Goal: Browse casually: Explore the website without a specific task or goal

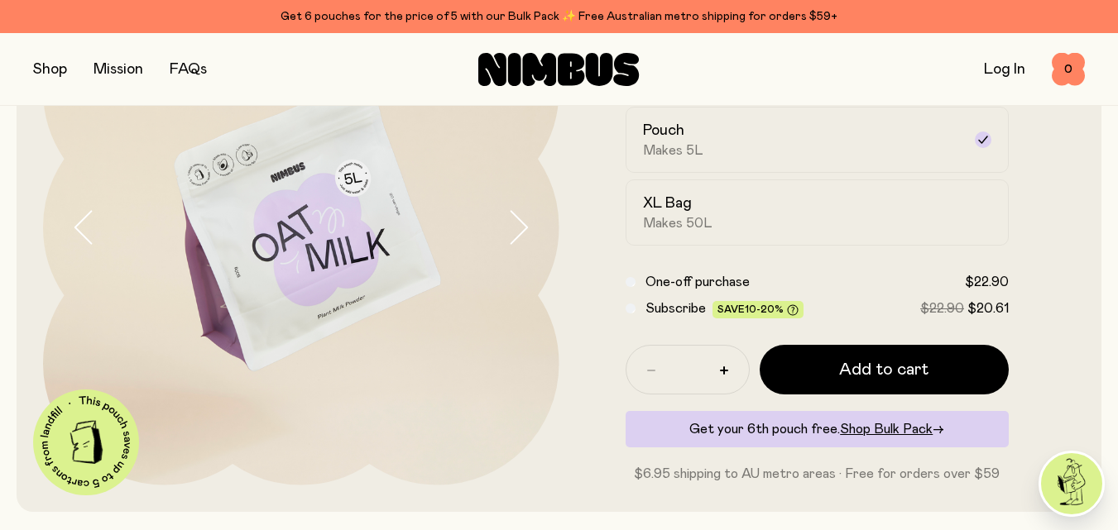
scroll to position [183, 0]
click at [520, 231] on icon "button" at bounding box center [517, 227] width 23 height 35
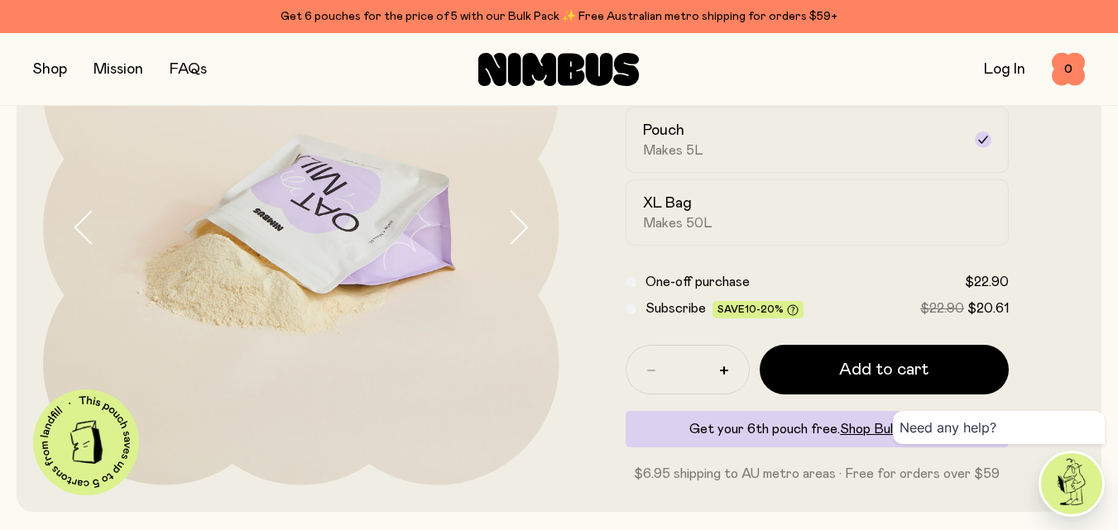
click at [522, 230] on icon "button" at bounding box center [517, 227] width 23 height 35
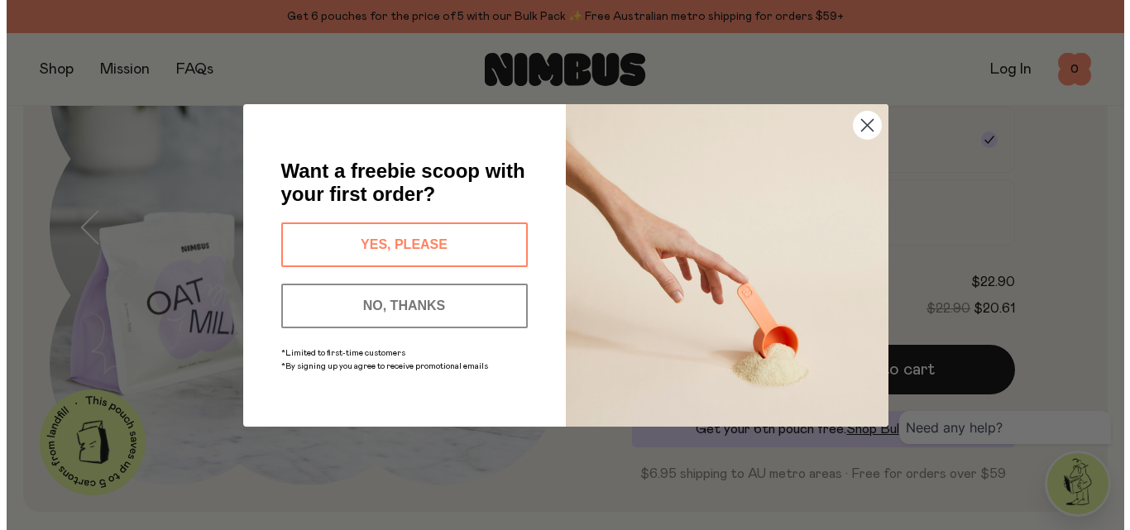
scroll to position [186, 0]
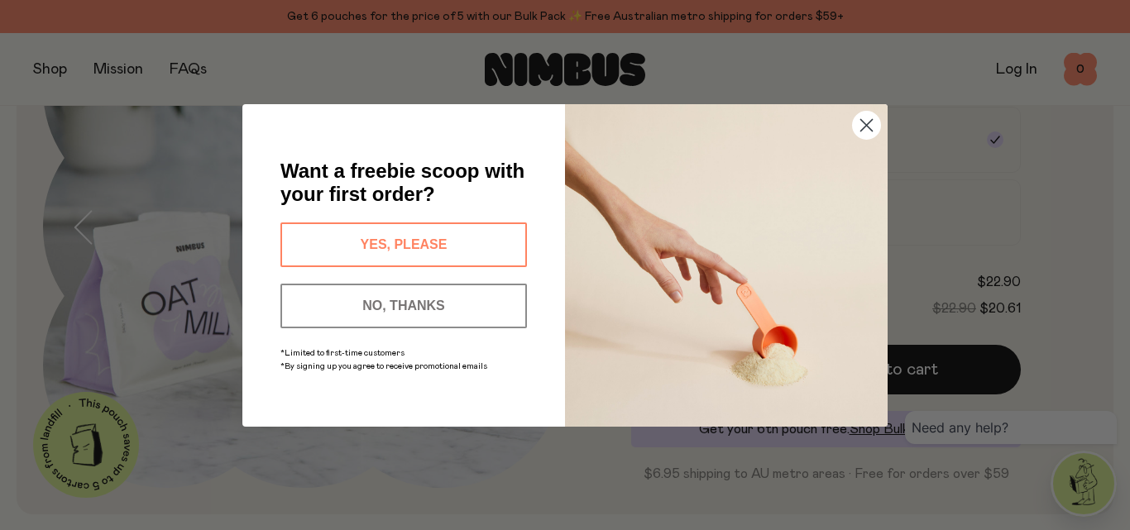
click at [864, 120] on circle "Close dialog" at bounding box center [866, 124] width 27 height 27
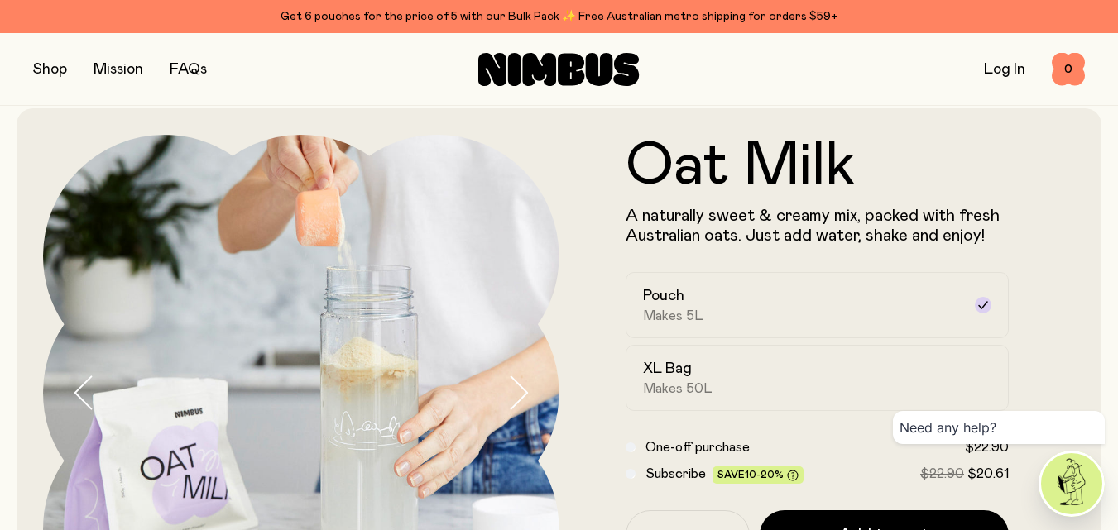
scroll to position [100, 0]
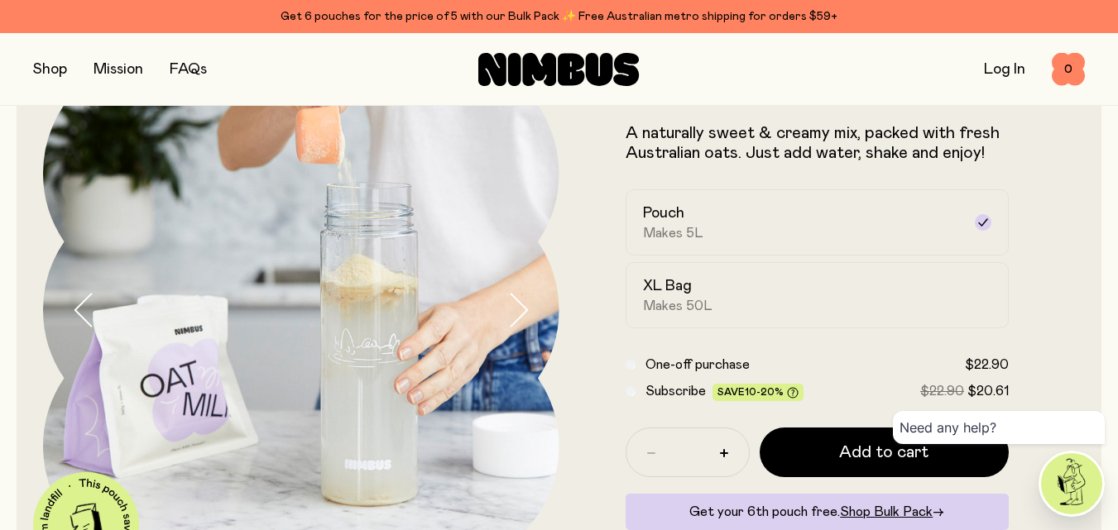
click at [514, 313] on icon "button" at bounding box center [517, 310] width 23 height 35
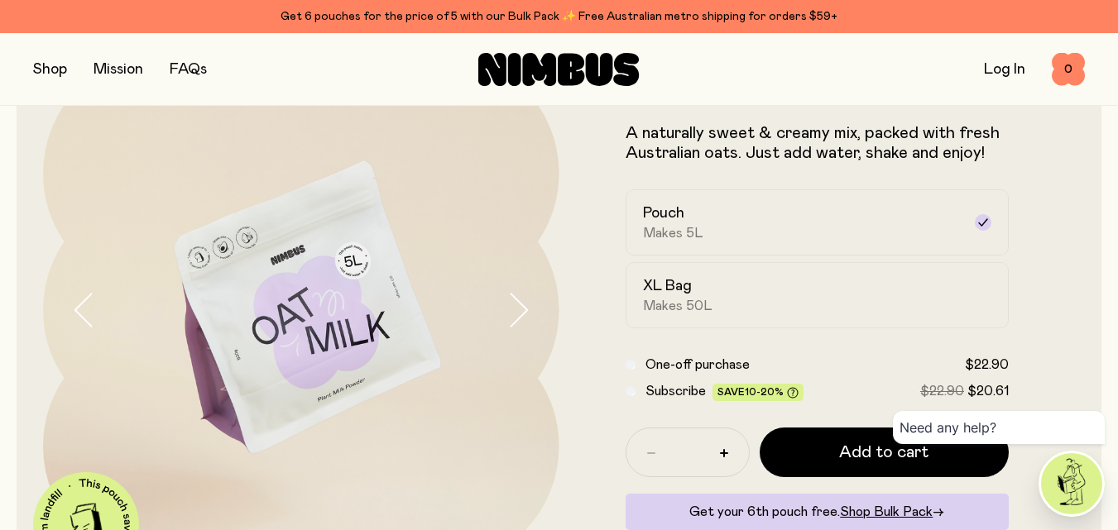
click at [514, 312] on icon "button" at bounding box center [517, 310] width 23 height 35
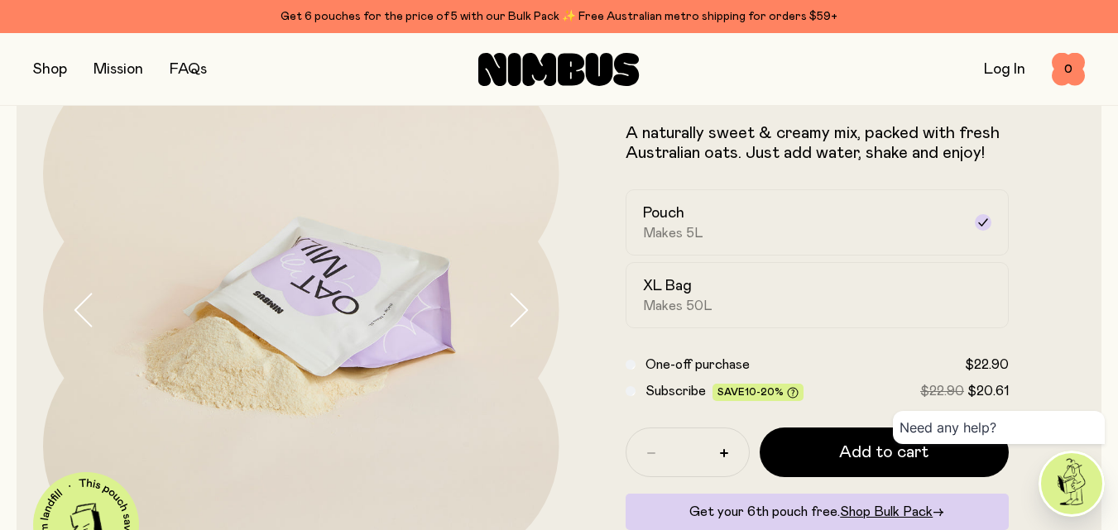
click at [515, 309] on icon "button" at bounding box center [517, 310] width 23 height 35
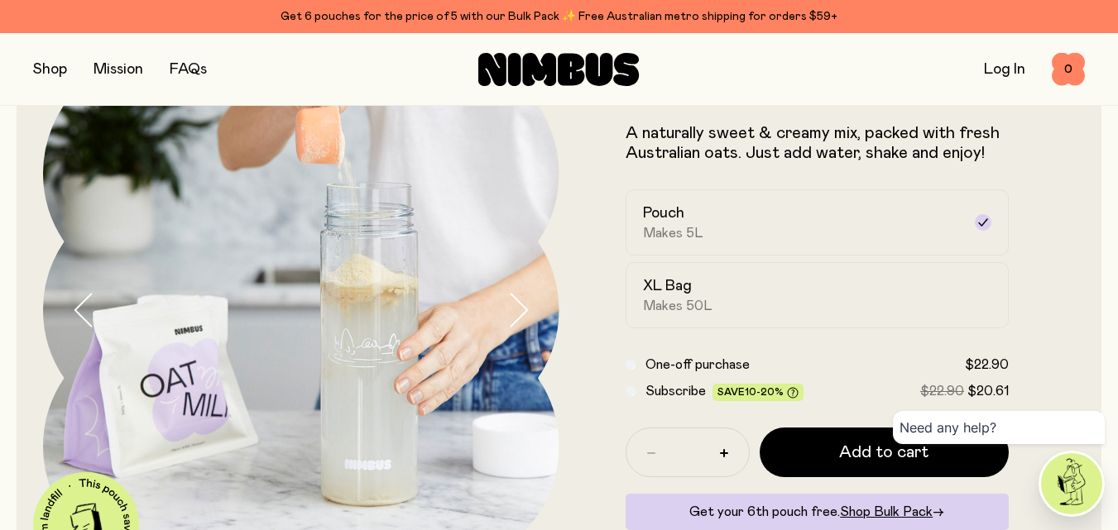
click at [520, 307] on icon "button" at bounding box center [517, 310] width 23 height 35
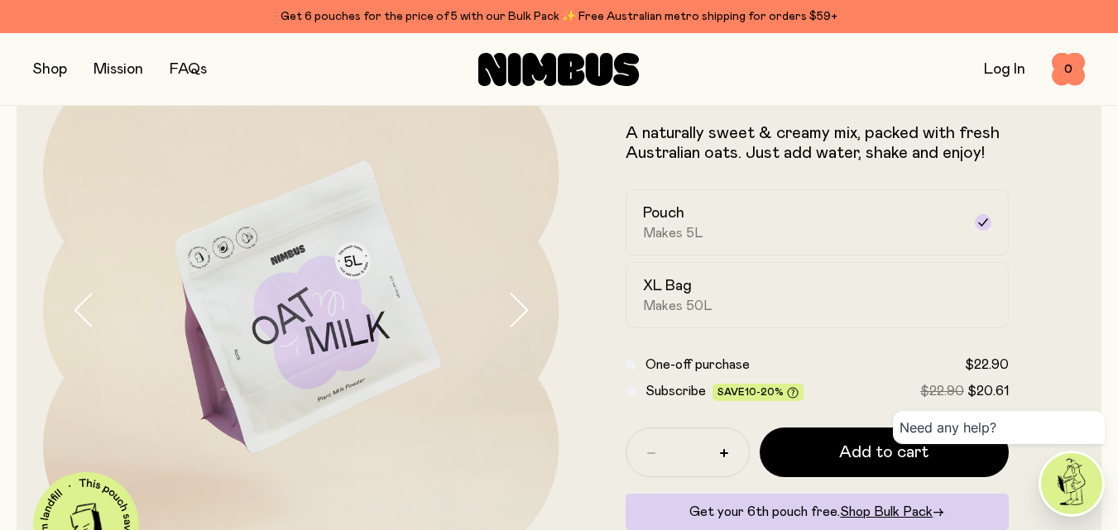
click at [520, 307] on icon "button" at bounding box center [517, 310] width 23 height 35
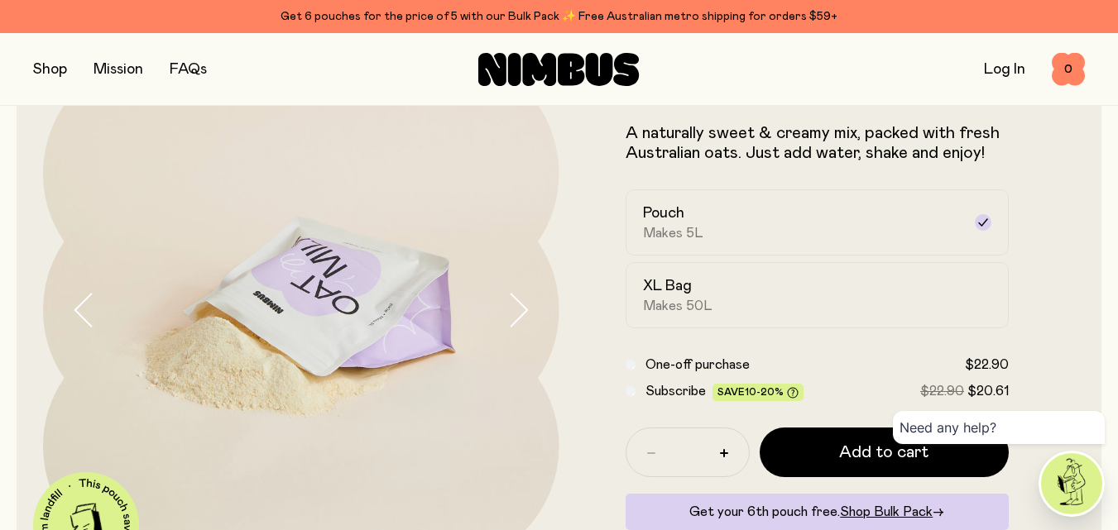
click at [520, 307] on icon "button" at bounding box center [517, 310] width 23 height 35
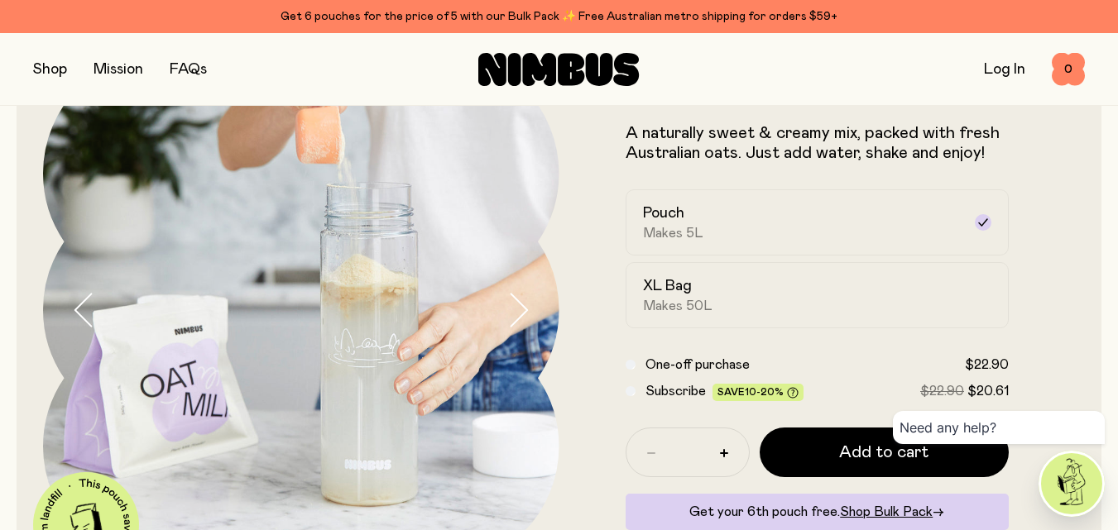
click at [520, 307] on icon "button" at bounding box center [517, 310] width 23 height 35
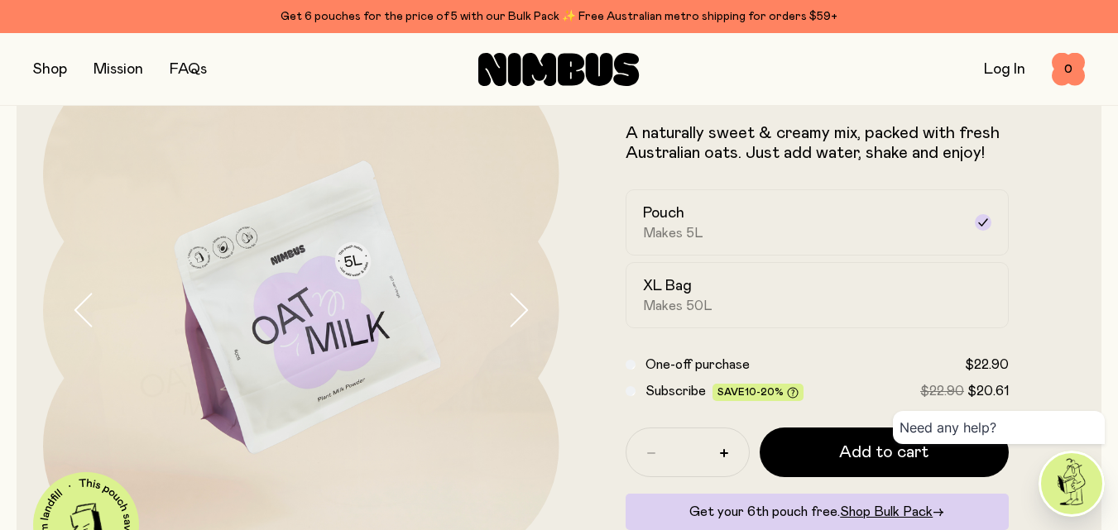
click at [521, 307] on icon "button" at bounding box center [517, 310] width 23 height 35
